Goal: Ask a question: Seek information or help from site administrators or community

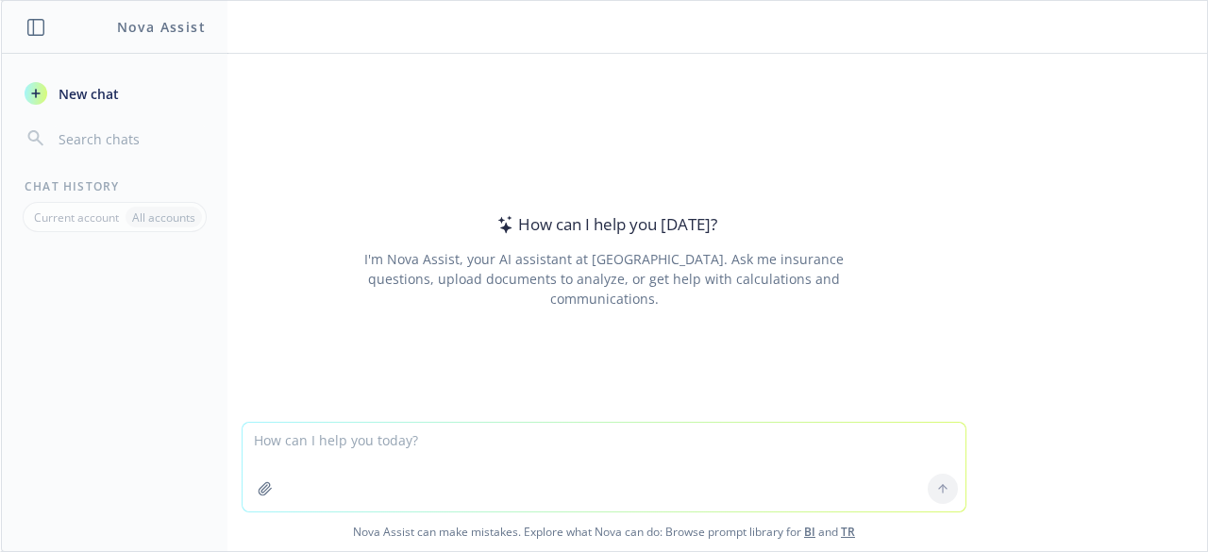
click at [500, 435] on textarea at bounding box center [604, 467] width 723 height 89
paste textarea "public with sharing class PlanTermCleanupHelper { public static List<Plan_Term_…"
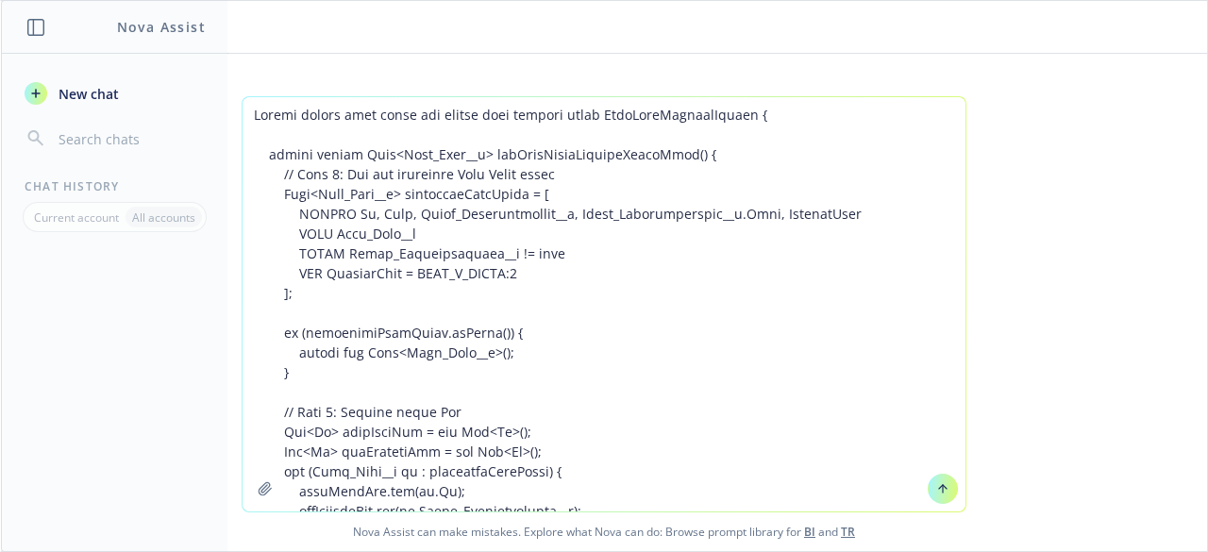
scroll to position [979, 0]
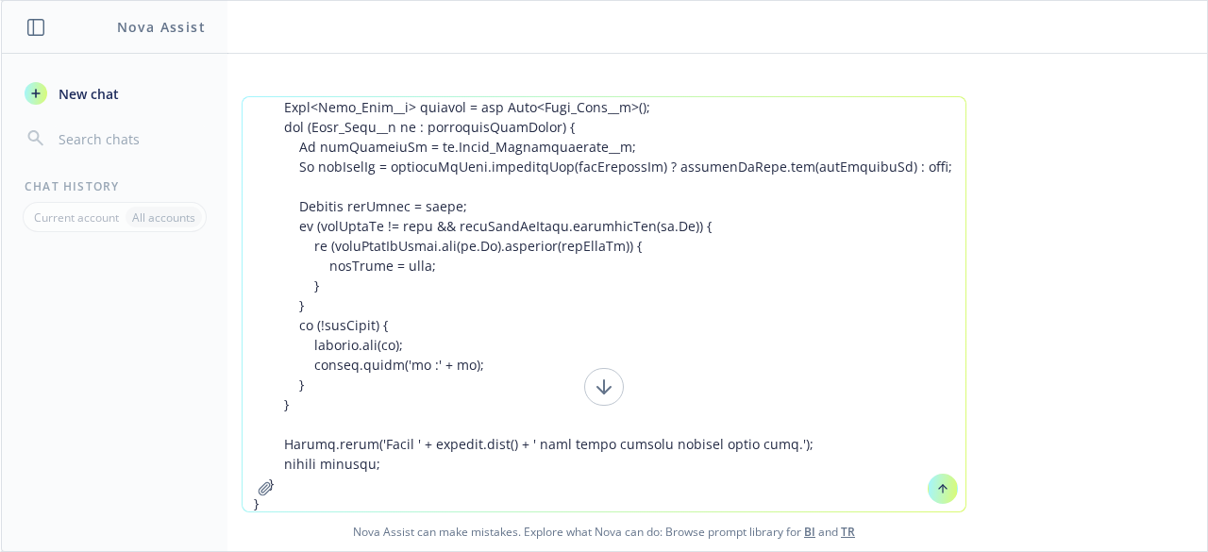
click at [679, 229] on textarea at bounding box center [604, 304] width 723 height 414
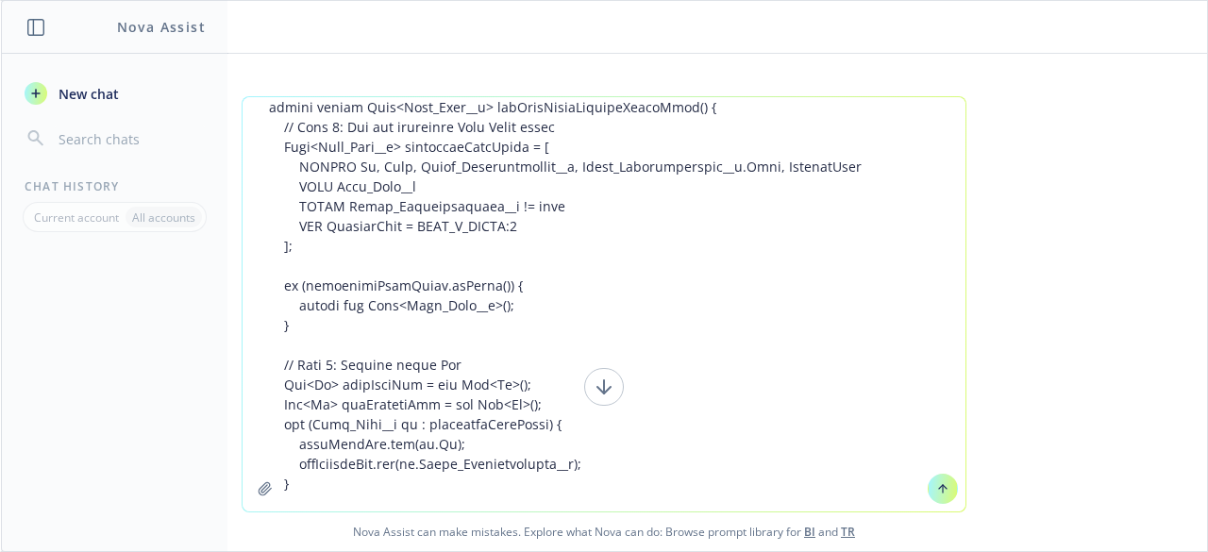
scroll to position [8, 0]
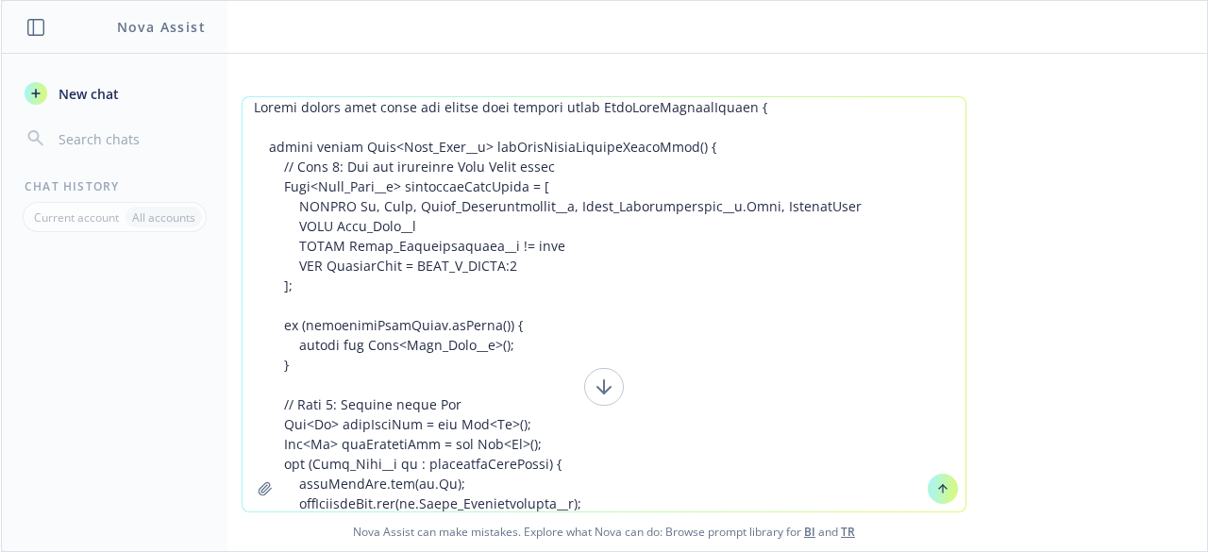
click at [391, 107] on textarea at bounding box center [604, 304] width 723 height 414
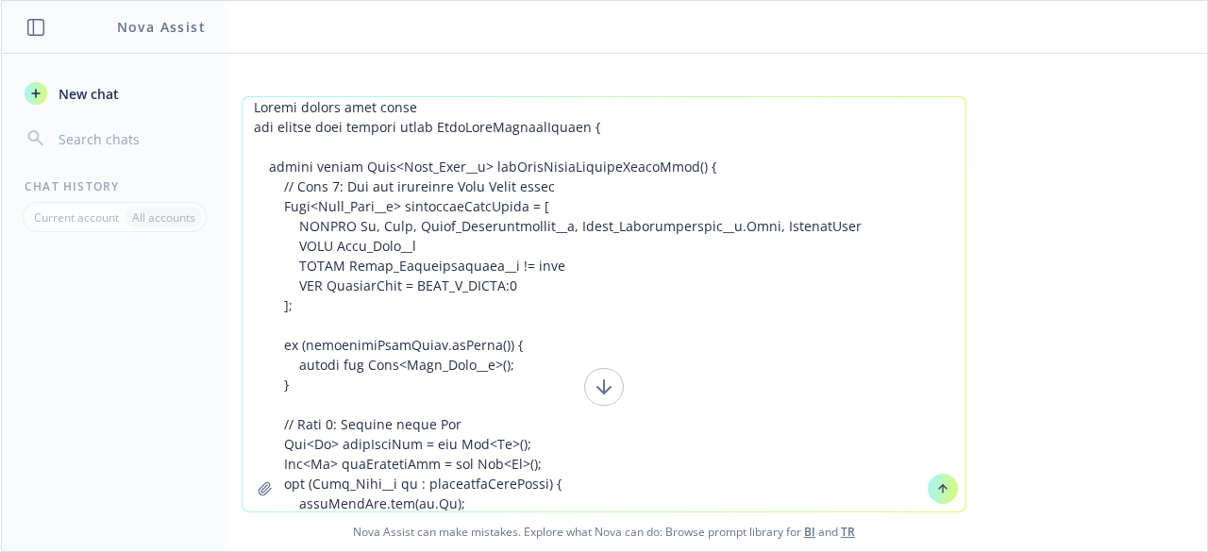
click at [387, 110] on textarea at bounding box center [604, 304] width 723 height 414
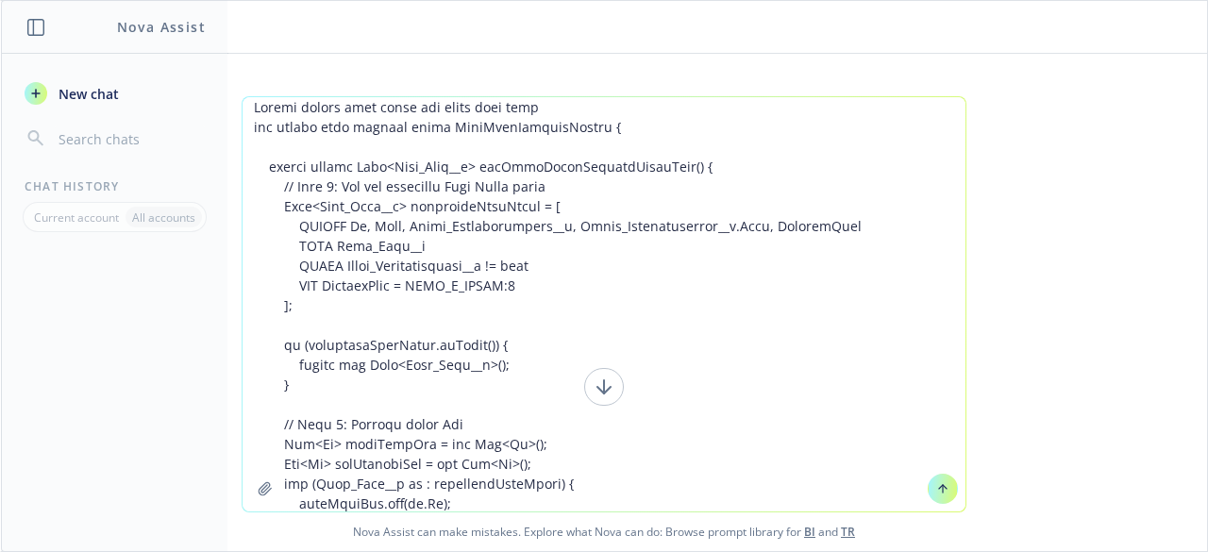
type textarea "Please create test class for below apex class for public with sharing class Pla…"
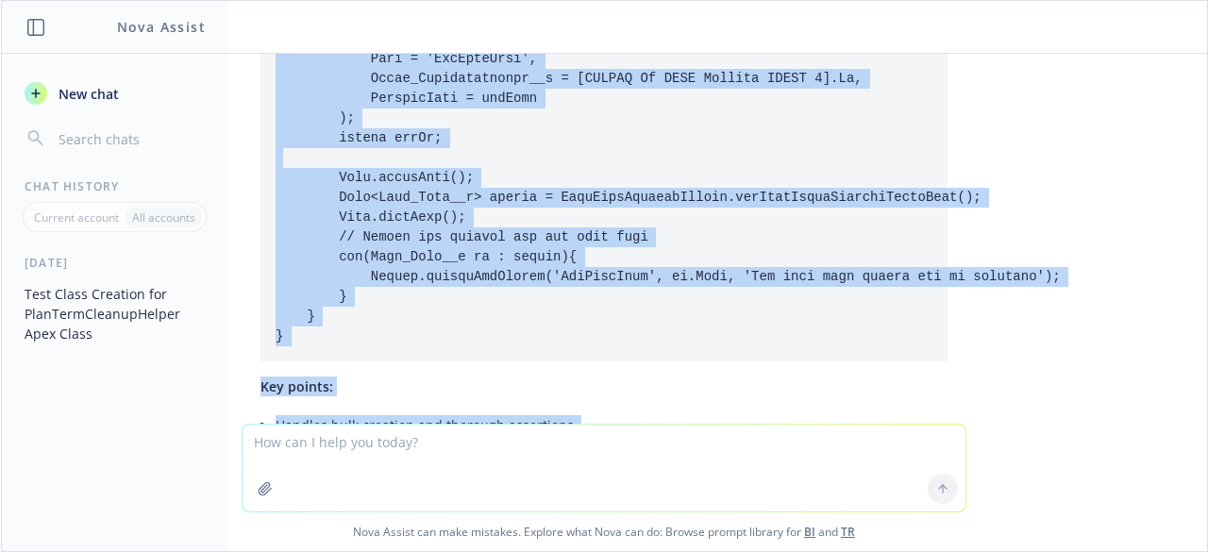
scroll to position [3347, 0]
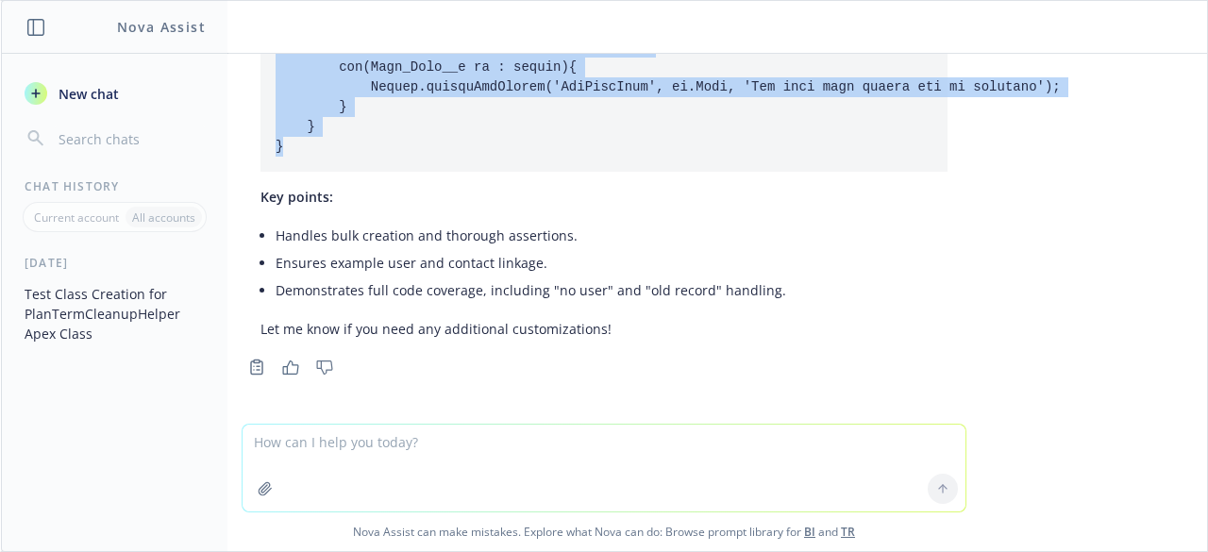
drag, startPoint x: 257, startPoint y: 167, endPoint x: 310, endPoint y: 156, distance: 54.1
copy code "@isTest public class PlanTermCleanupHelperTest { @testSetup static void setupTe…"
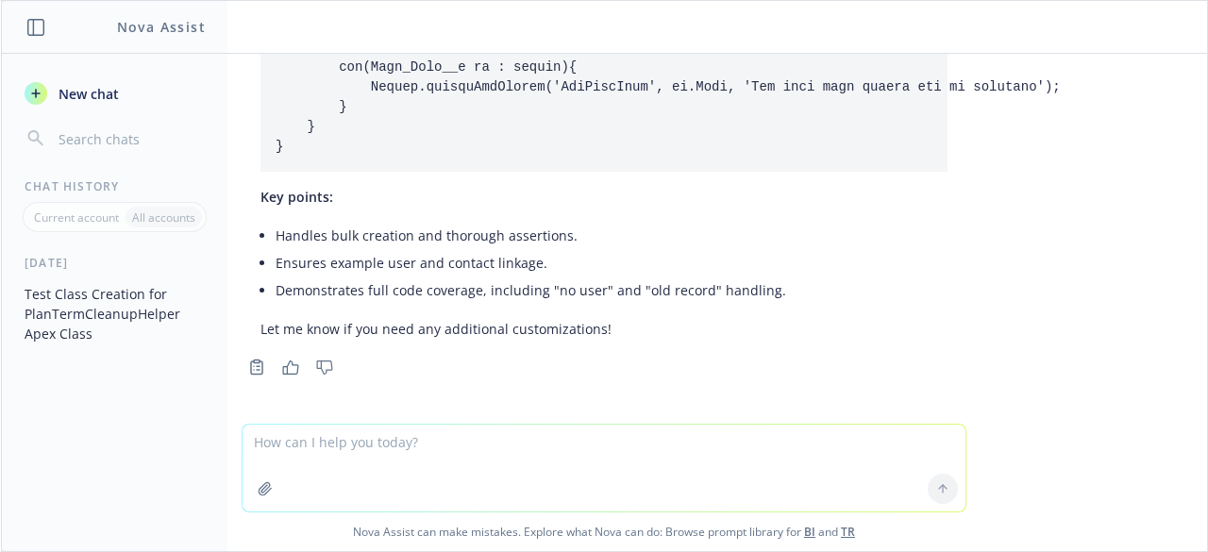
click at [487, 454] on textarea at bounding box center [604, 468] width 723 height 87
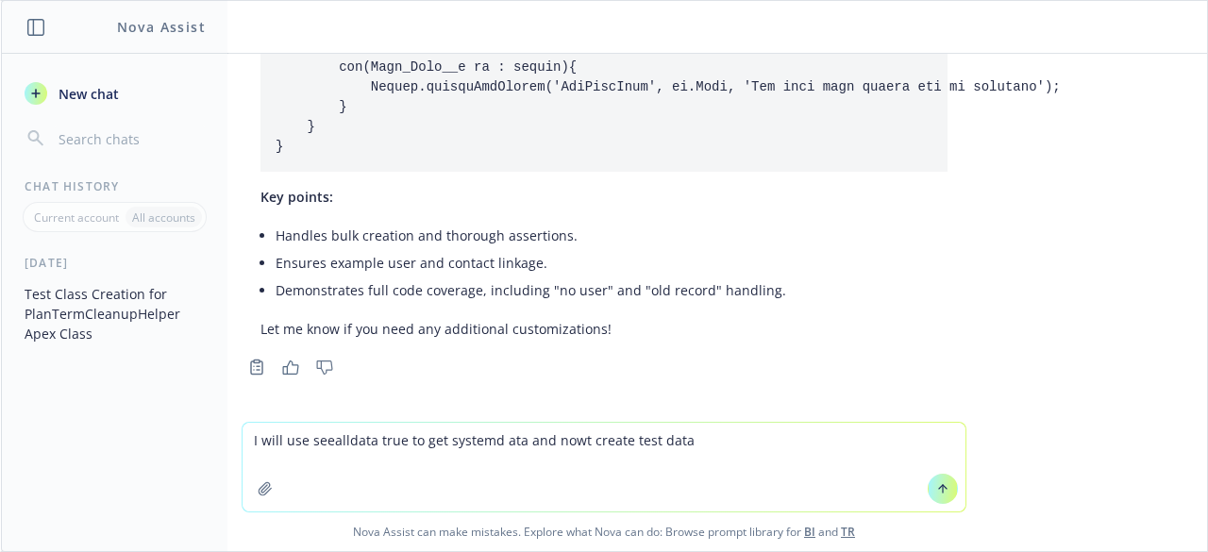
paste textarea "@isTest public class PlanTermCleanupHelperTest { @testSetup static void setupTe…"
type textarea "I will use seealldata true to get systemd ata and nowt create test data @isTest…"
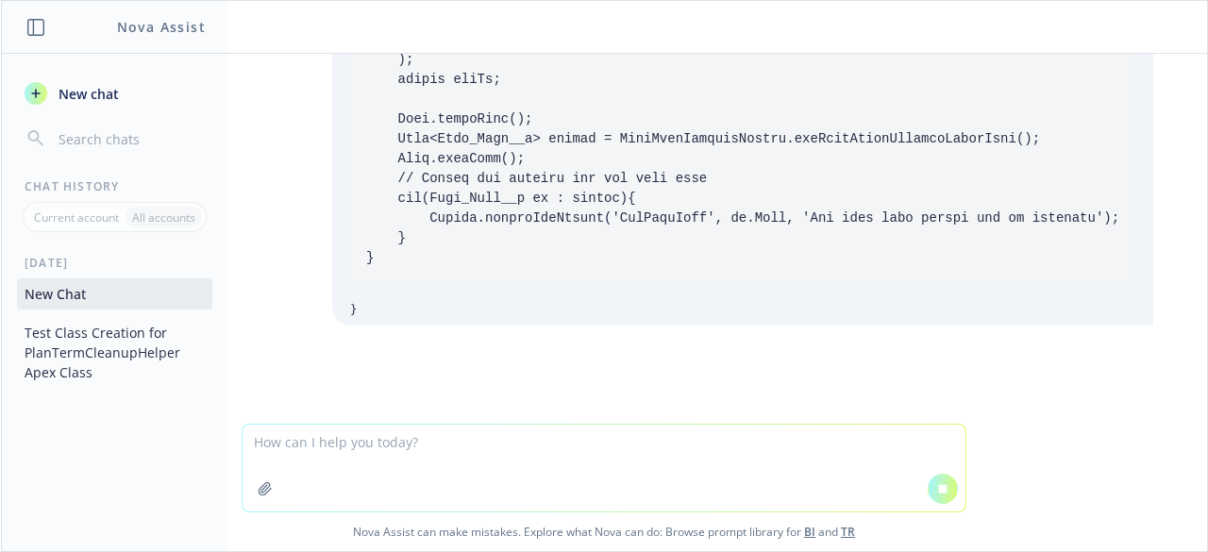
scroll to position [5126, 0]
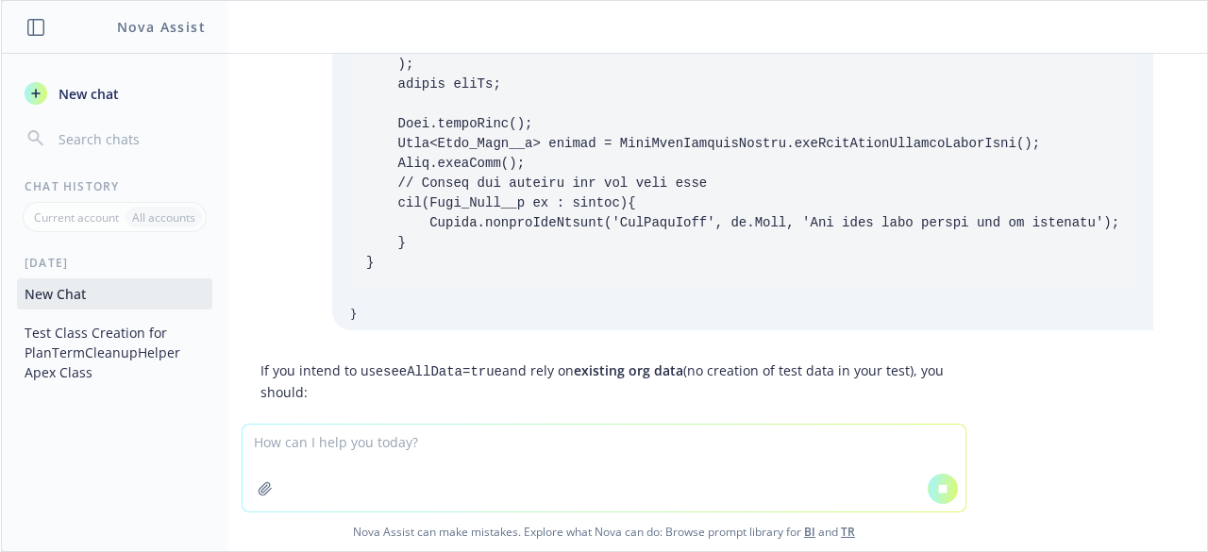
click at [89, 147] on input "button" at bounding box center [130, 139] width 150 height 26
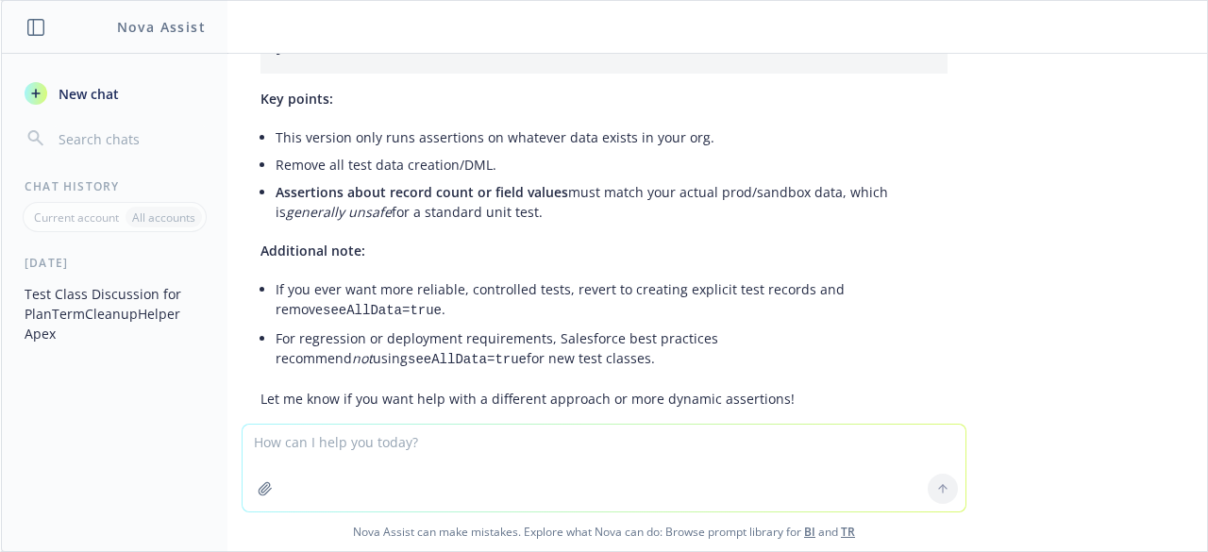
scroll to position [6389, 0]
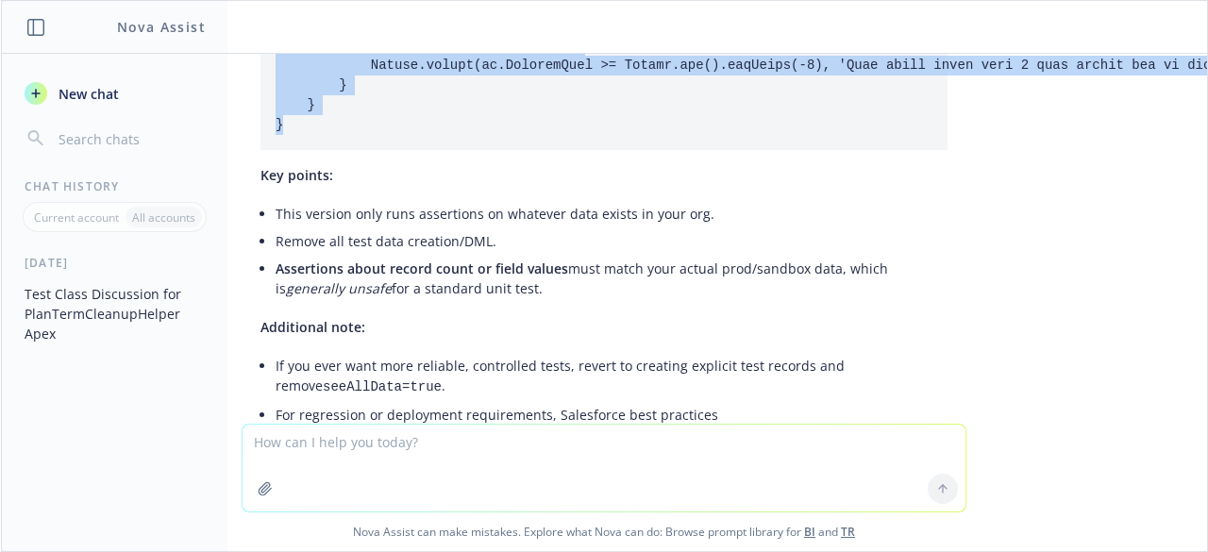
drag, startPoint x: 261, startPoint y: 279, endPoint x: 634, endPoint y: 139, distance: 399.4
copy code "@isTest(seeAllData=true) public class PlanTermCleanupHelperTest { @isTest stati…"
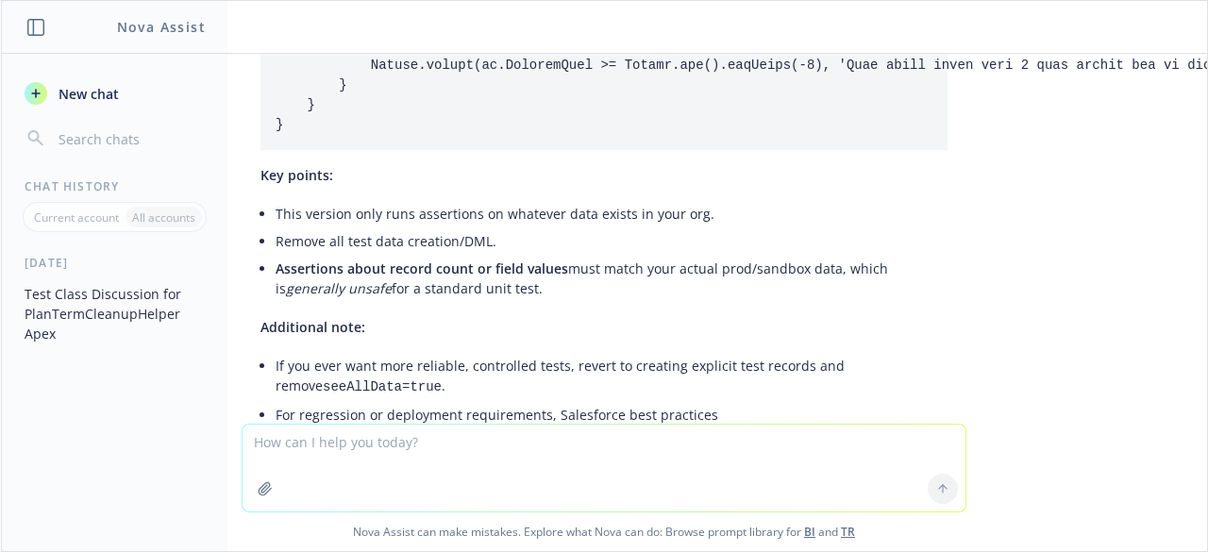
click at [536, 474] on textarea at bounding box center [604, 468] width 723 height 87
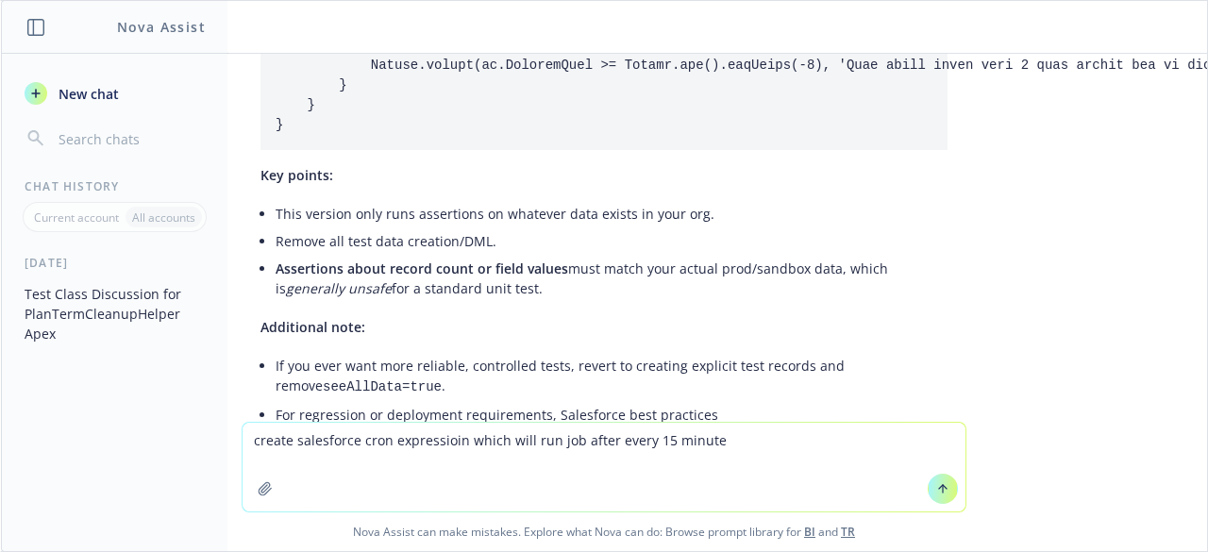
type textarea "create salesforce cron expressioin which will run job after every 15 minutes"
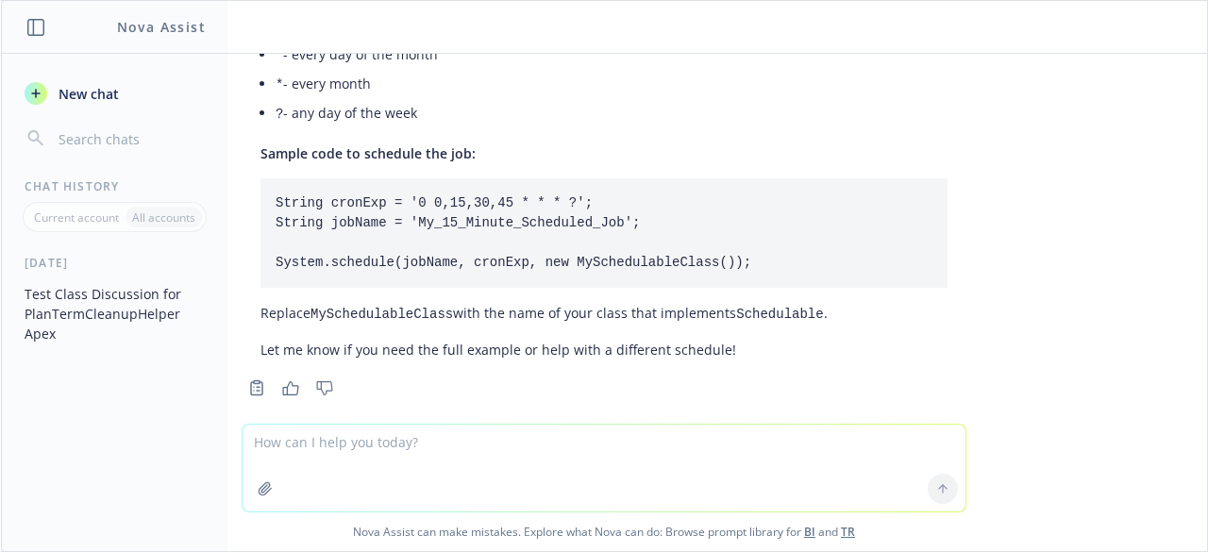
scroll to position [7330, 0]
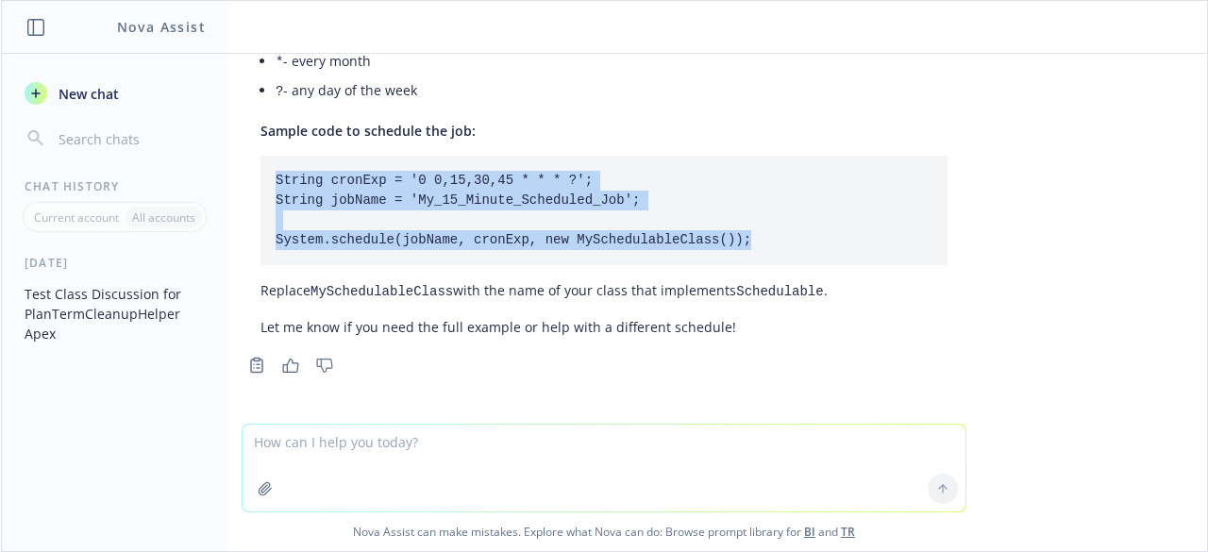
drag, startPoint x: 261, startPoint y: 174, endPoint x: 735, endPoint y: 243, distance: 478.9
click at [735, 243] on pre "String cronExp = '0 0,15,30,45 * * * ?'; String jobName = 'My_15_Minute_Schedul…" at bounding box center [604, 211] width 687 height 110
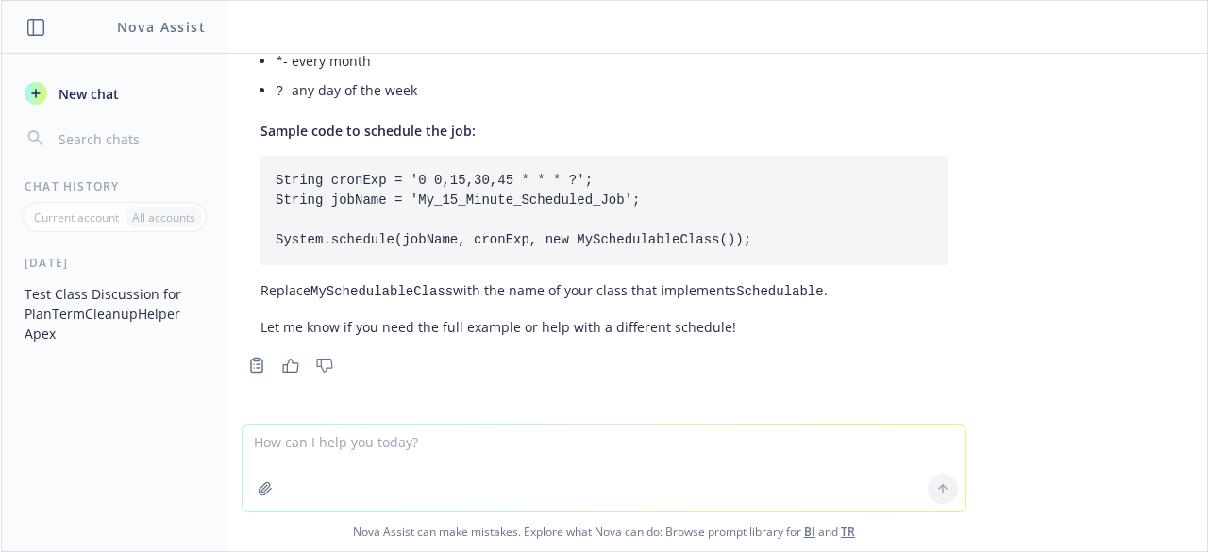
click at [1139, 345] on div "Please create test class for below apex class for public with sharing class Pla…" at bounding box center [604, 239] width 1207 height 370
click at [434, 424] on div at bounding box center [604, 468] width 725 height 89
click at [421, 431] on textarea at bounding box center [604, 468] width 723 height 87
